Goal: Information Seeking & Learning: Learn about a topic

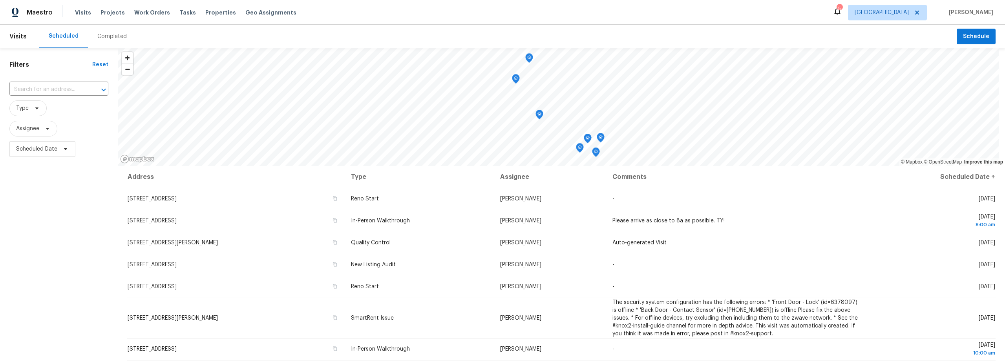
scroll to position [18, 0]
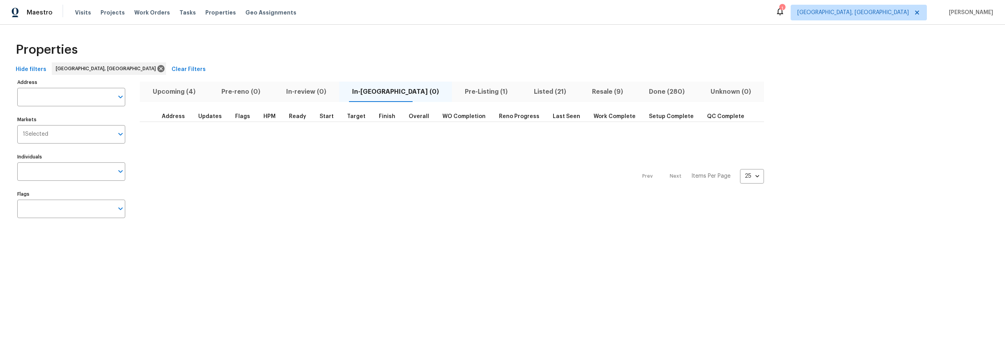
click at [457, 92] on span "Pre-Listing (1)" at bounding box center [486, 91] width 59 height 11
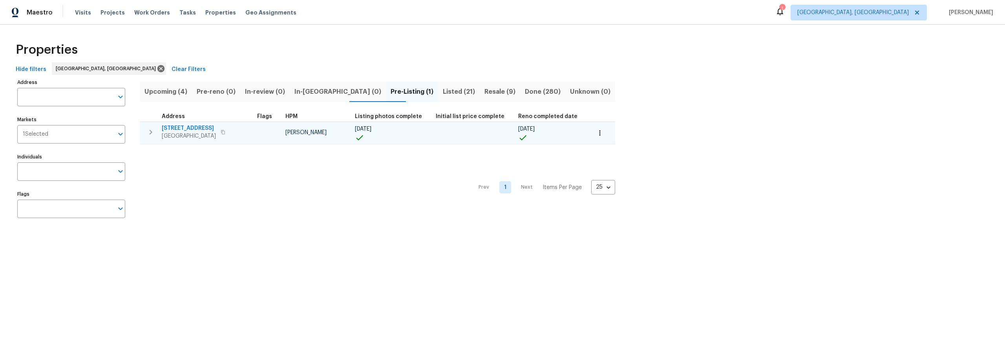
click at [199, 128] on span "11632 Copper Ave NE" at bounding box center [189, 128] width 54 height 8
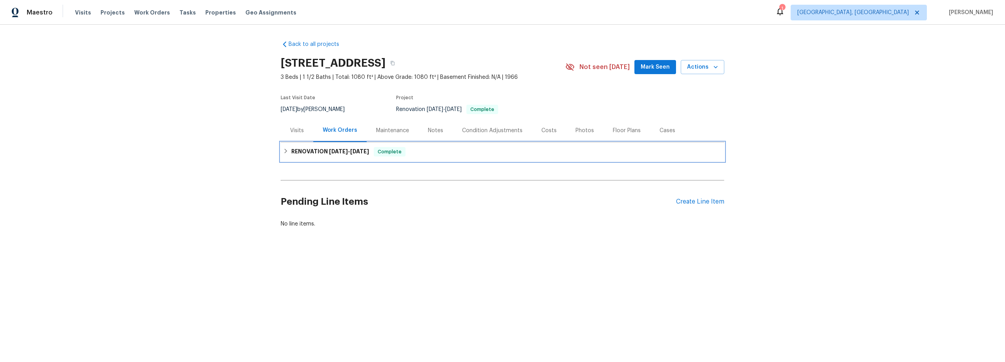
click at [321, 152] on h6 "RENOVATION [DATE] - [DATE]" at bounding box center [330, 151] width 78 height 9
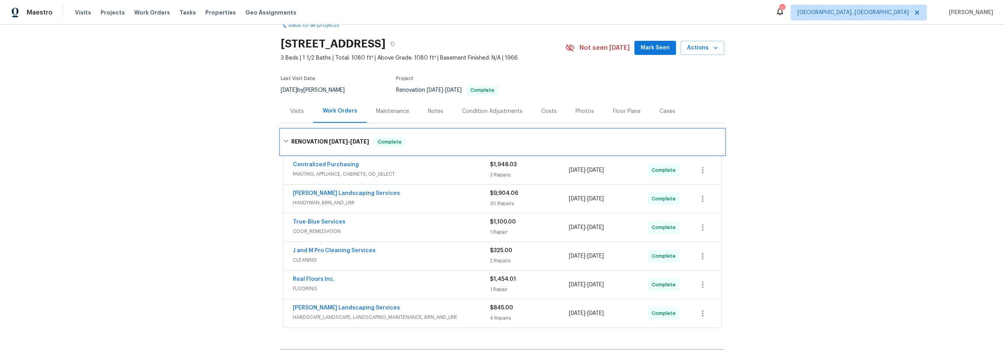
scroll to position [20, 0]
click at [448, 229] on span "ODOR_REMEDIATION" at bounding box center [391, 231] width 197 height 8
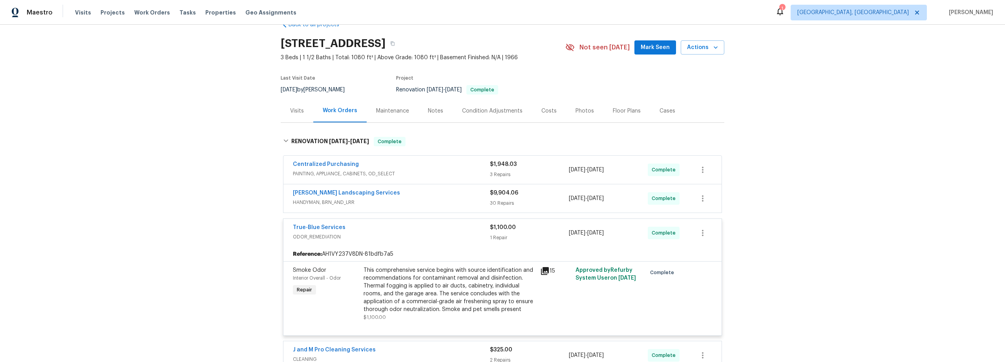
click at [531, 284] on div "This comprehensive service begins with source identification and recommendation…" at bounding box center [450, 290] width 172 height 47
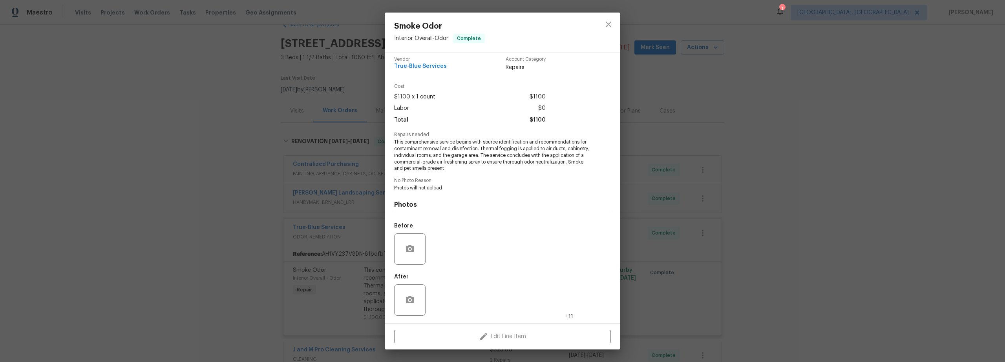
scroll to position [6, 0]
click at [446, 304] on img at bounding box center [444, 299] width 31 height 31
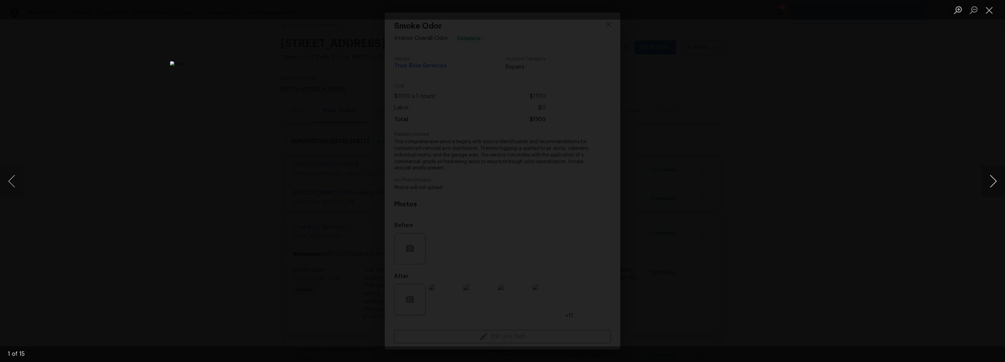
click at [994, 181] on button "Next image" at bounding box center [994, 181] width 24 height 31
click at [995, 181] on button "Next image" at bounding box center [994, 181] width 24 height 31
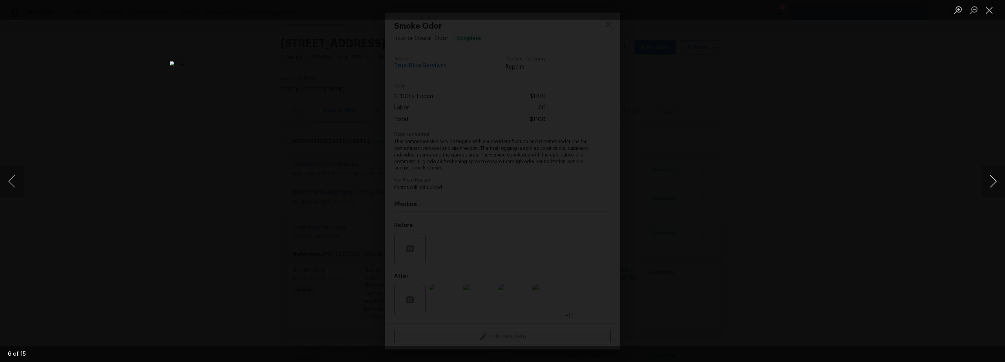
click at [995, 181] on button "Next image" at bounding box center [994, 181] width 24 height 31
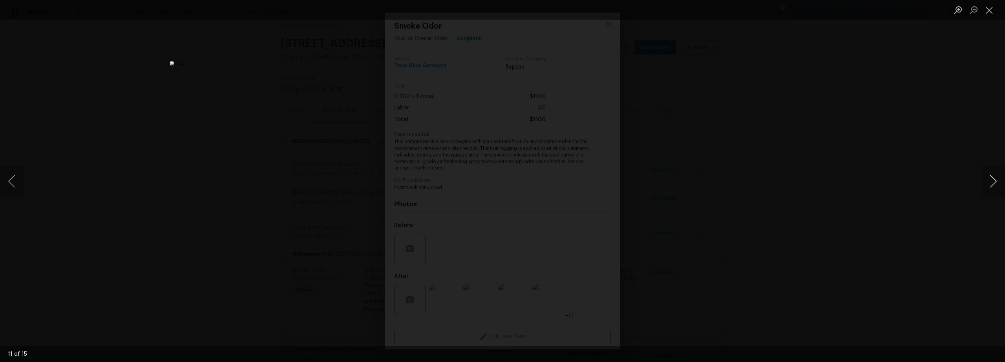
click at [995, 181] on button "Next image" at bounding box center [994, 181] width 24 height 31
click at [996, 179] on button "Next image" at bounding box center [994, 181] width 24 height 31
click at [994, 182] on button "Next image" at bounding box center [994, 181] width 24 height 31
click at [994, 181] on button "Next image" at bounding box center [994, 181] width 24 height 31
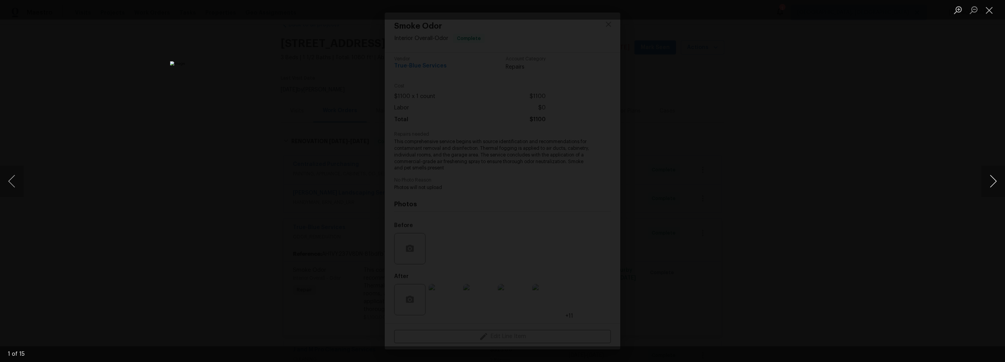
click at [994, 181] on button "Next image" at bounding box center [994, 181] width 24 height 31
click at [994, 180] on button "Next image" at bounding box center [994, 181] width 24 height 31
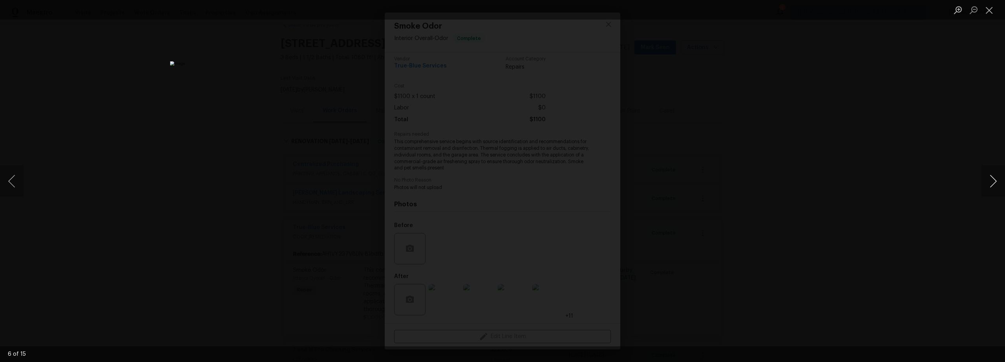
click at [995, 179] on button "Next image" at bounding box center [994, 181] width 24 height 31
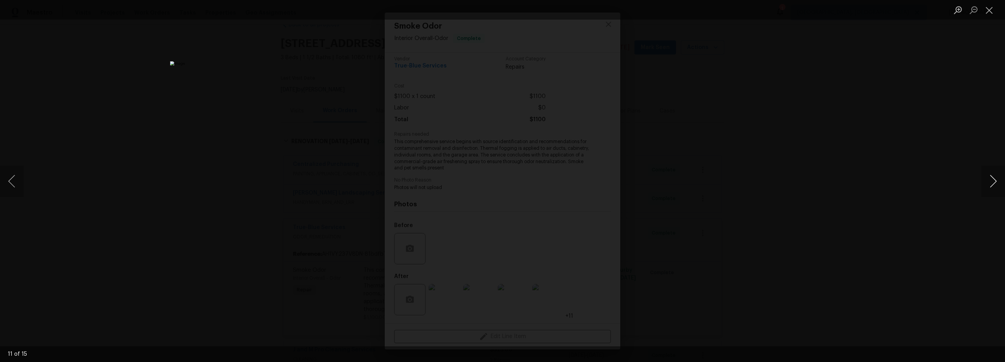
click at [995, 179] on button "Next image" at bounding box center [994, 181] width 24 height 31
click at [990, 11] on button "Close lightbox" at bounding box center [990, 10] width 16 height 14
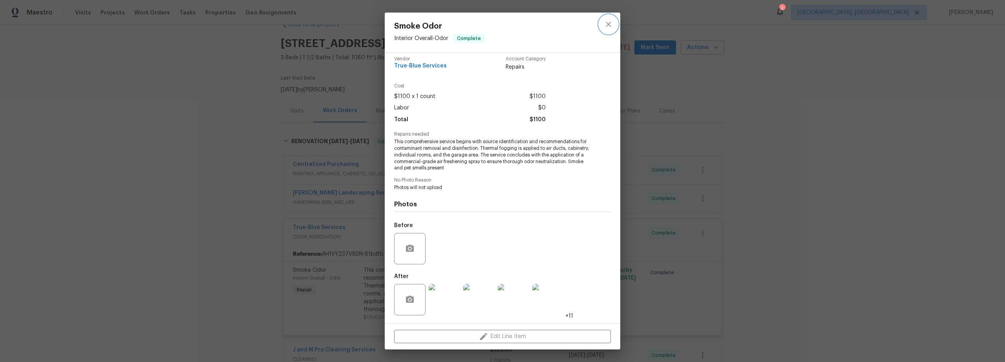
click at [607, 25] on icon "close" at bounding box center [608, 24] width 5 height 5
